Goal: Task Accomplishment & Management: Use online tool/utility

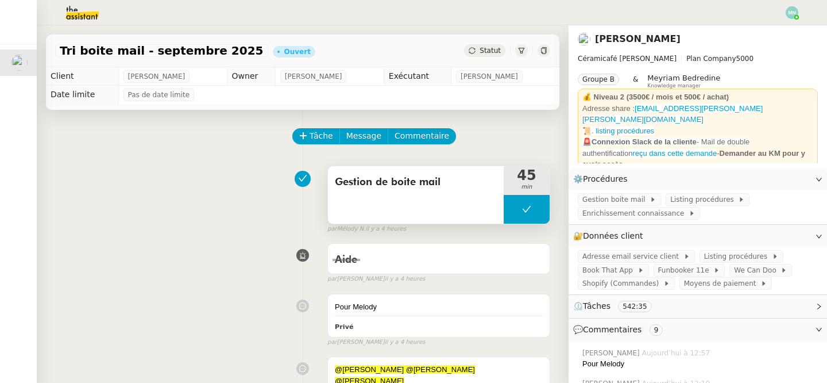
click at [511, 203] on button at bounding box center [527, 209] width 46 height 29
click at [511, 207] on icon at bounding box center [515, 209] width 9 height 9
click at [734, 252] on span "Listing procédures" at bounding box center [738, 256] width 68 height 11
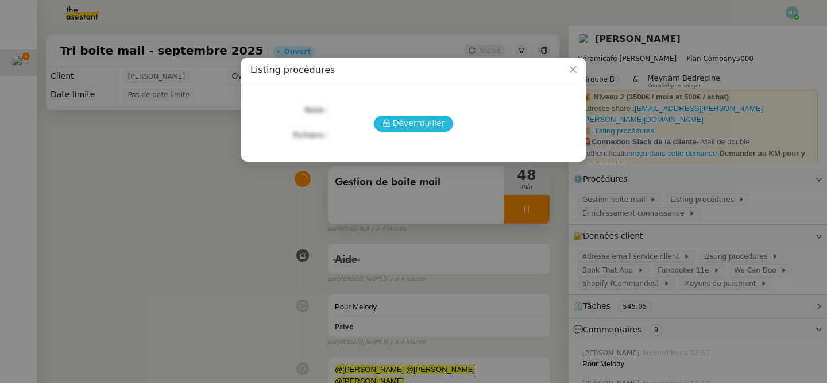
click at [426, 125] on span "Déverrouiller" at bounding box center [419, 123] width 52 height 13
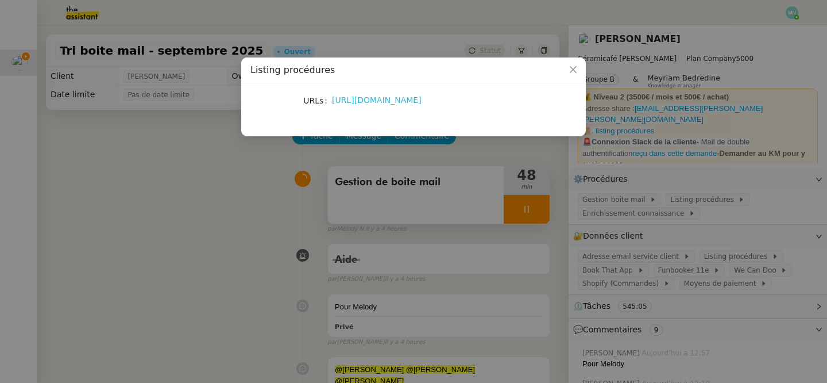
click at [386, 100] on link "[URL][DOMAIN_NAME]" at bounding box center [377, 99] width 90 height 9
click at [574, 68] on icon "Close" at bounding box center [573, 69] width 9 height 9
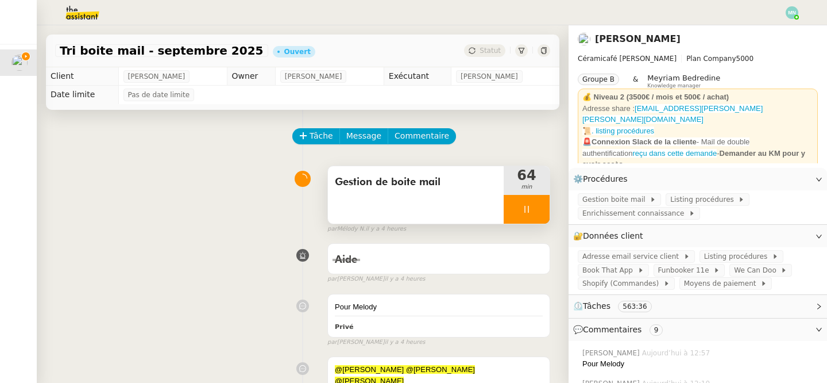
click at [519, 208] on div at bounding box center [527, 209] width 46 height 29
click at [540, 210] on icon at bounding box center [538, 209] width 9 height 9
click at [511, 211] on button at bounding box center [527, 209] width 46 height 29
click at [511, 211] on icon at bounding box center [515, 209] width 9 height 9
click at [511, 211] on div at bounding box center [527, 209] width 46 height 29
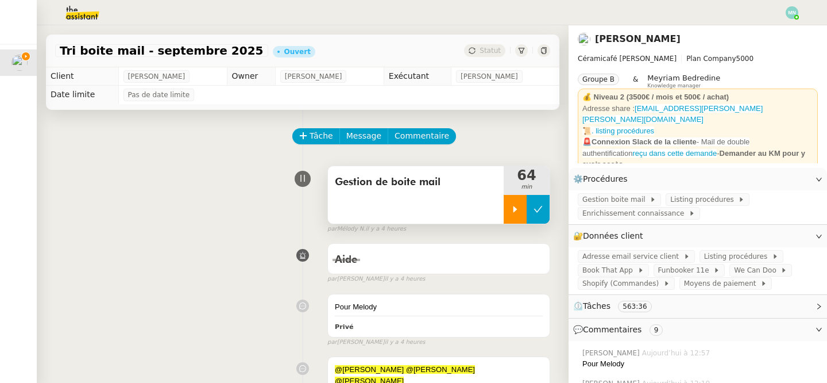
click at [542, 212] on icon at bounding box center [538, 209] width 9 height 9
click at [793, 13] on img at bounding box center [792, 12] width 13 height 13
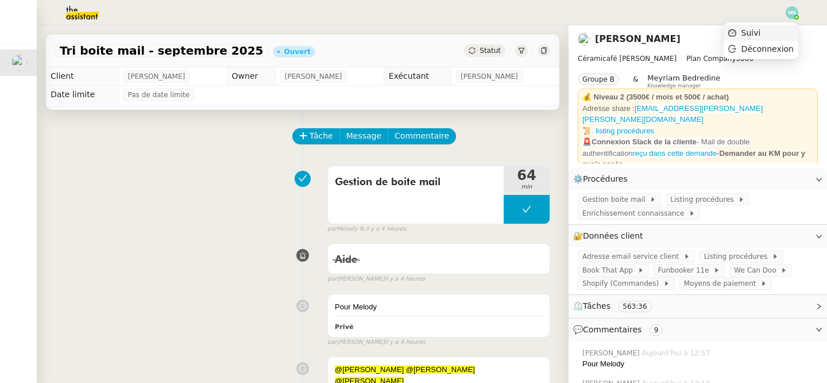
click at [774, 27] on li "Suivi" at bounding box center [761, 33] width 75 height 16
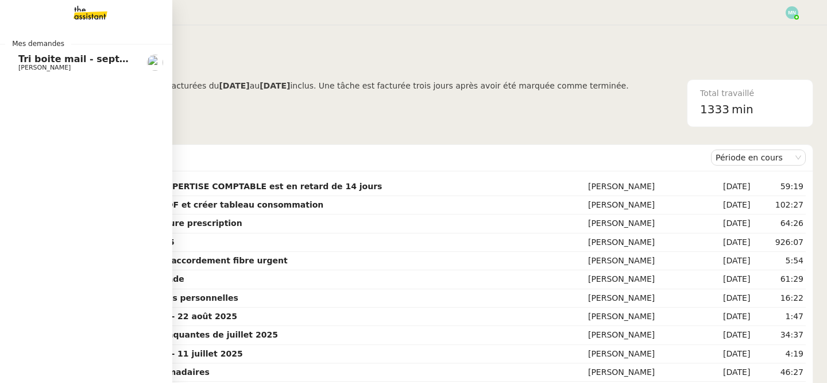
click at [32, 56] on span "Tri boite mail - septembre 2025" at bounding box center [99, 58] width 163 height 11
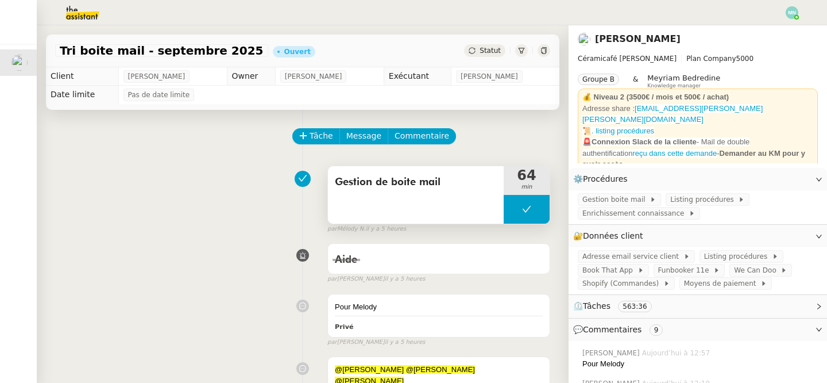
click at [508, 198] on button at bounding box center [527, 209] width 46 height 29
click at [510, 203] on div at bounding box center [515, 209] width 23 height 29
click at [518, 210] on div at bounding box center [527, 209] width 46 height 29
click at [535, 210] on icon at bounding box center [538, 209] width 9 height 6
click at [508, 202] on button at bounding box center [527, 209] width 46 height 29
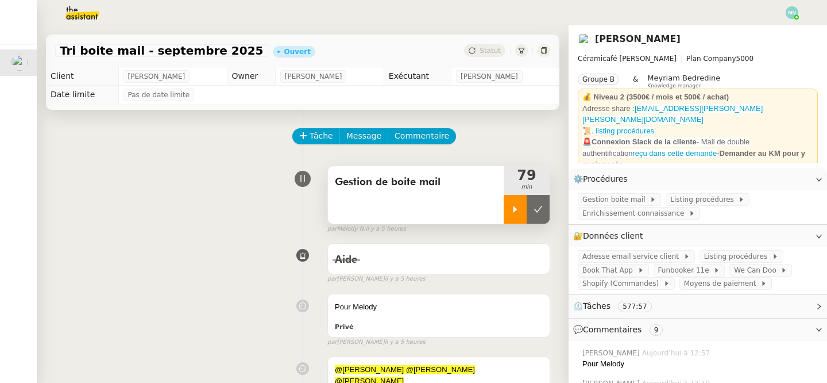
click at [508, 203] on div at bounding box center [515, 209] width 23 height 29
click at [518, 207] on div at bounding box center [527, 209] width 46 height 29
click at [544, 210] on button at bounding box center [538, 209] width 23 height 29
click at [506, 210] on button at bounding box center [527, 209] width 46 height 29
click at [507, 210] on div at bounding box center [515, 209] width 23 height 29
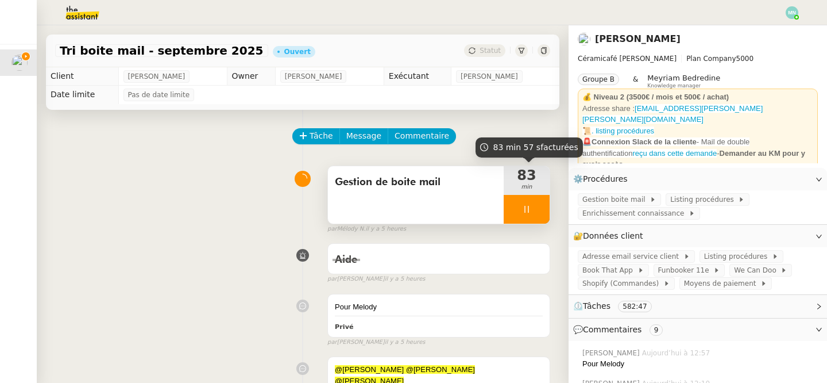
click at [515, 207] on div at bounding box center [527, 209] width 46 height 29
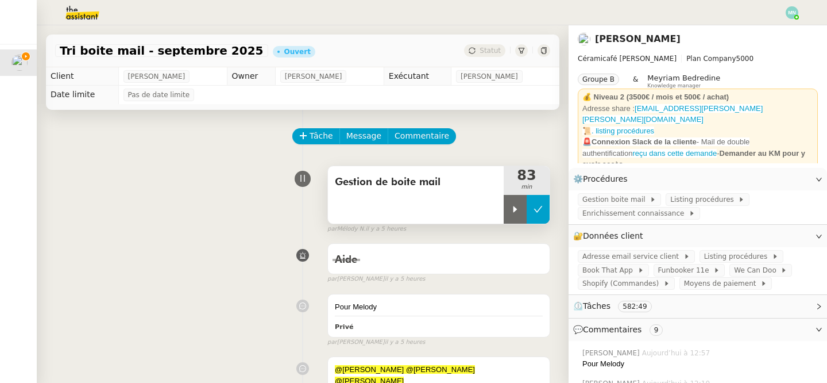
click at [527, 209] on button at bounding box center [538, 209] width 23 height 29
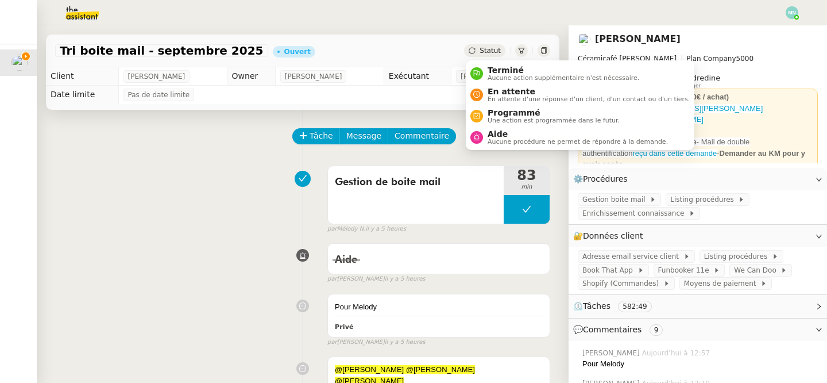
click at [477, 54] on div "Statut" at bounding box center [484, 50] width 41 height 13
click at [498, 138] on span "Aucune procédure ne permet de répondre à la demande." at bounding box center [578, 141] width 180 height 6
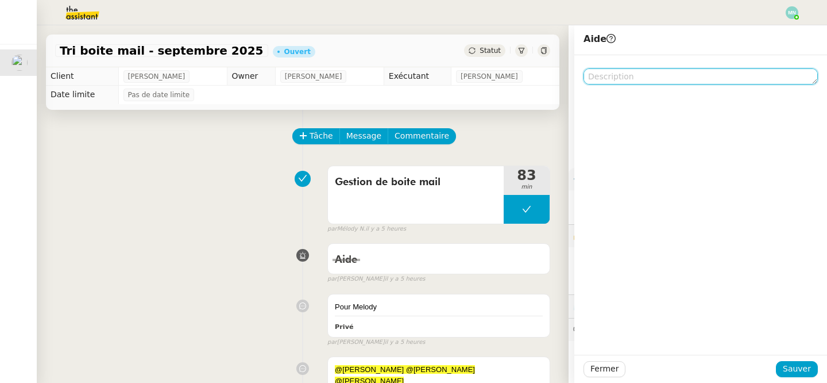
click at [615, 74] on textarea at bounding box center [701, 76] width 234 height 16
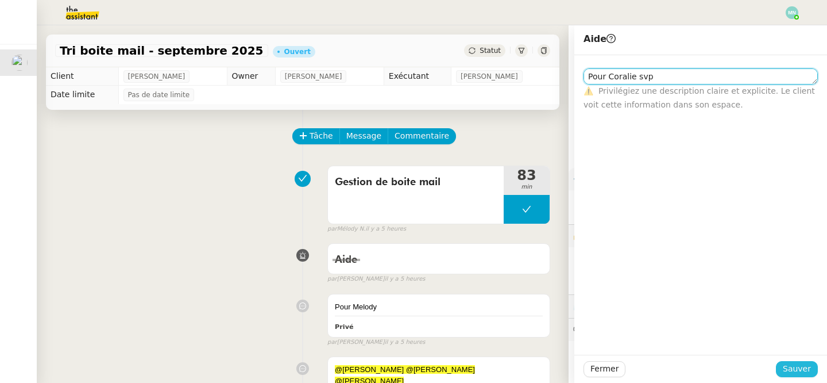
type textarea "Pour Coralie svp"
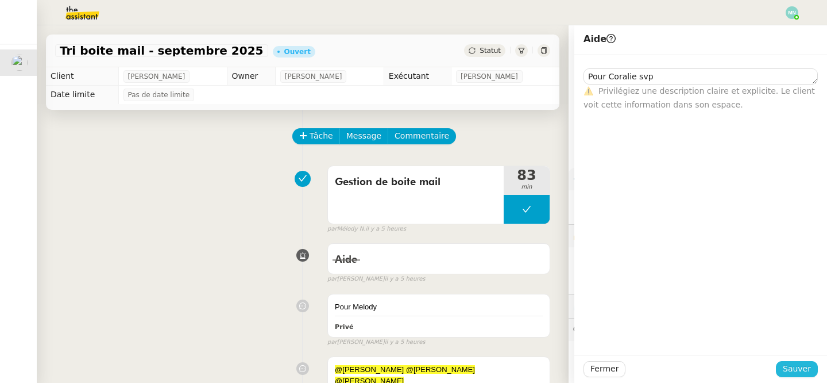
click at [800, 362] on span "Sauver" at bounding box center [797, 368] width 28 height 13
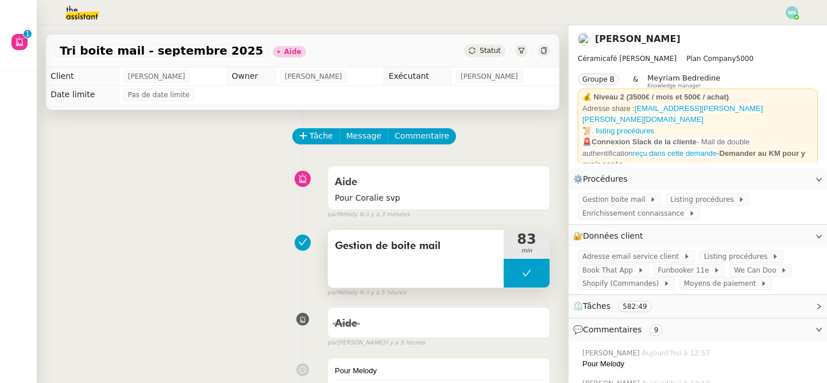
click at [514, 268] on button at bounding box center [527, 273] width 46 height 29
click at [514, 269] on icon at bounding box center [515, 272] width 9 height 9
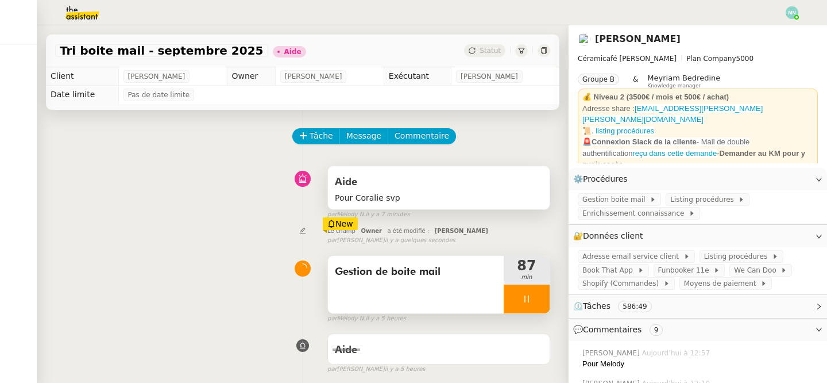
click at [437, 194] on span "Pour Coralie svp" at bounding box center [439, 197] width 208 height 13
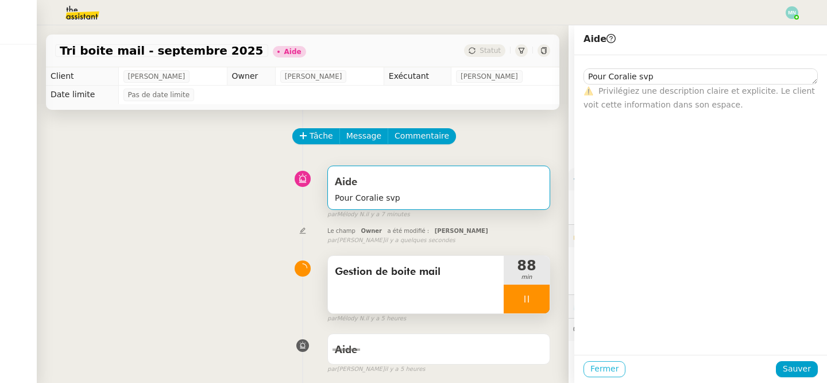
click at [602, 373] on span "Fermer" at bounding box center [605, 368] width 28 height 13
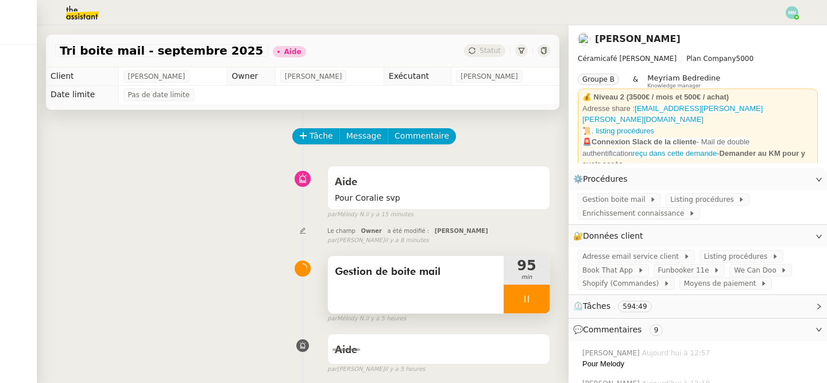
click at [515, 296] on div at bounding box center [527, 298] width 46 height 29
click at [531, 297] on button at bounding box center [538, 298] width 23 height 29
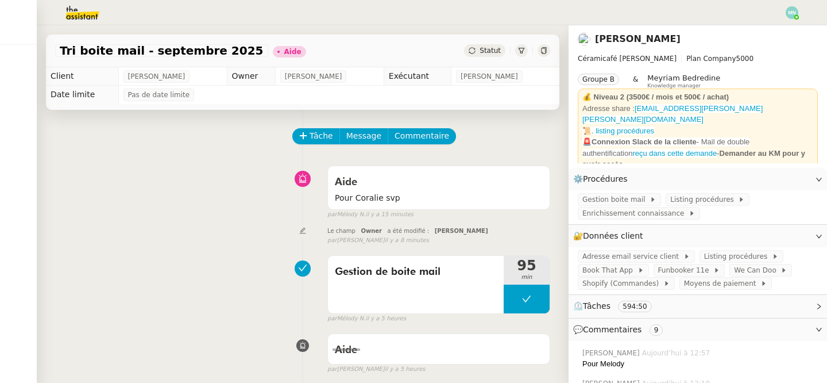
click at [78, 13] on img at bounding box center [73, 12] width 89 height 25
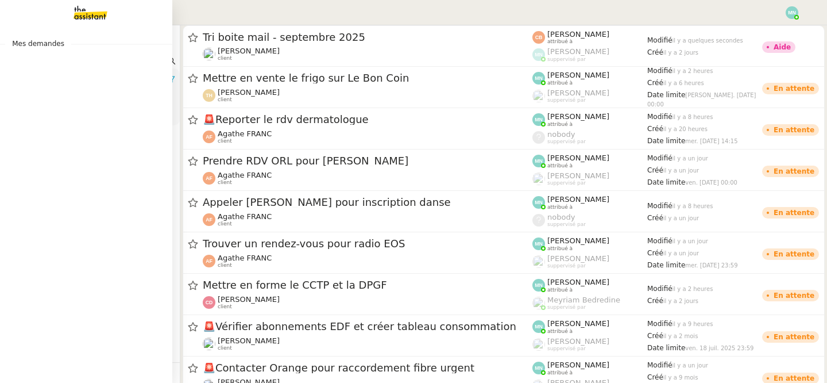
click at [95, 13] on img at bounding box center [81, 12] width 89 height 25
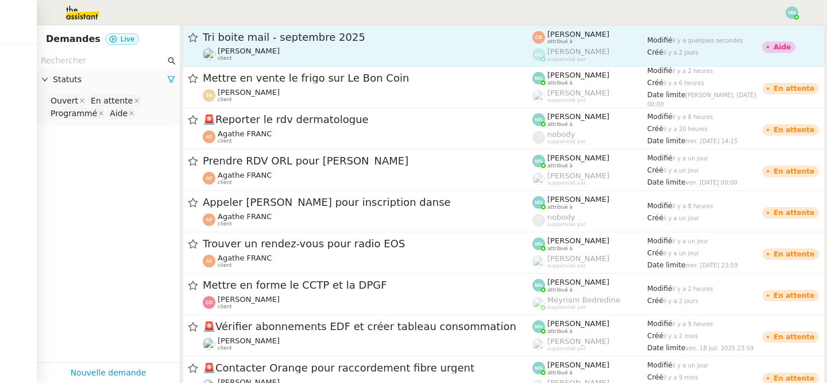
click at [263, 44] on div "Tri boite mail - septembre 2025" at bounding box center [368, 37] width 330 height 14
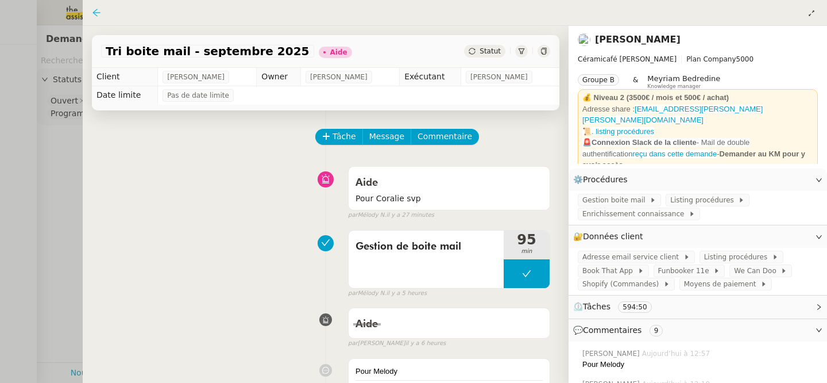
click at [97, 14] on icon at bounding box center [96, 12] width 9 height 9
